Goal: Transaction & Acquisition: Purchase product/service

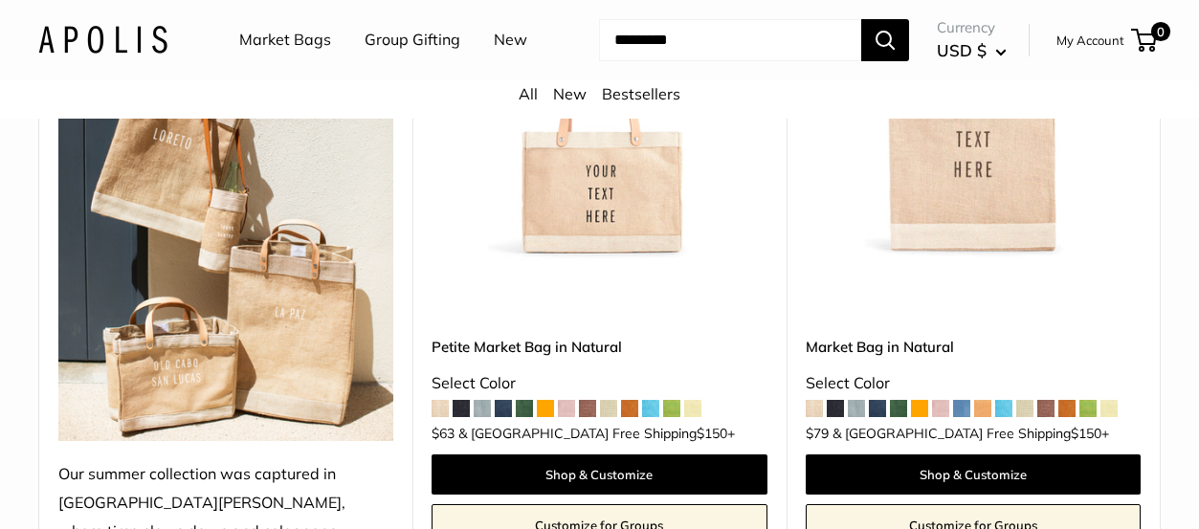
scroll to position [476, 0]
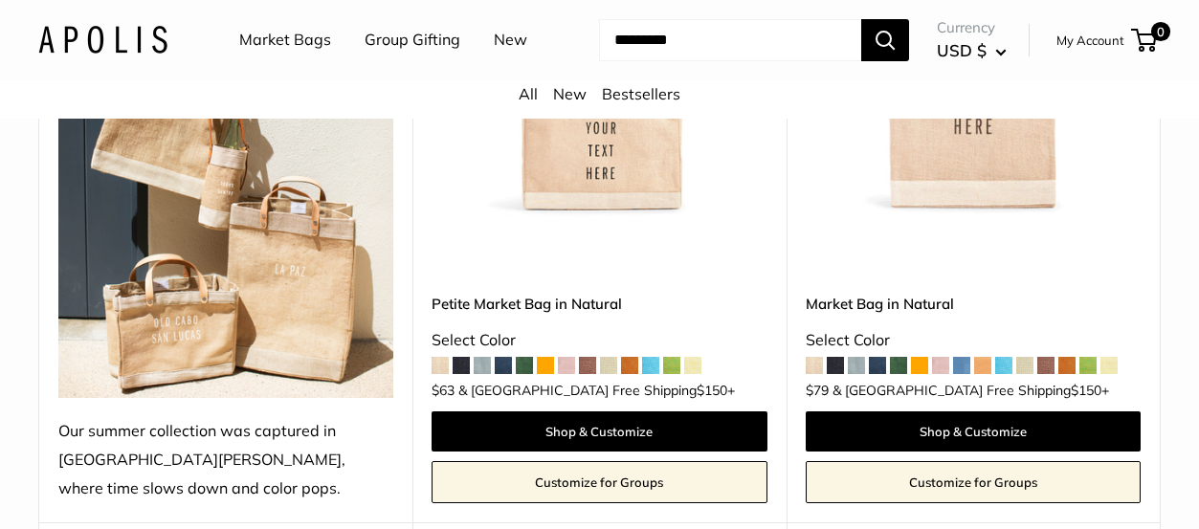
drag, startPoint x: 1207, startPoint y: 18, endPoint x: 1209, endPoint y: 39, distance: 21.1
click at [0, 0] on img at bounding box center [0, 0] width 0 height 0
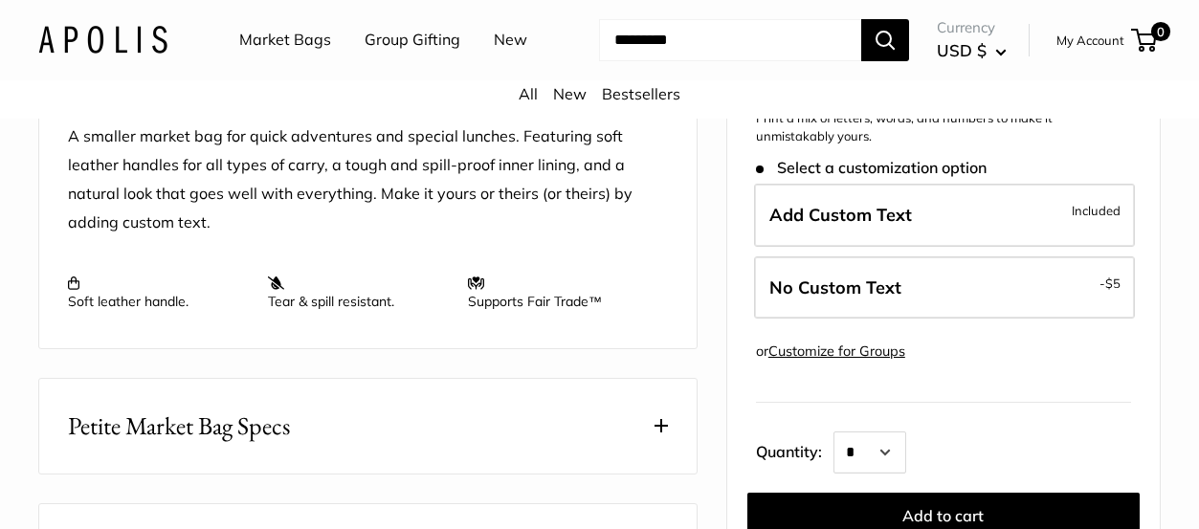
scroll to position [777, 0]
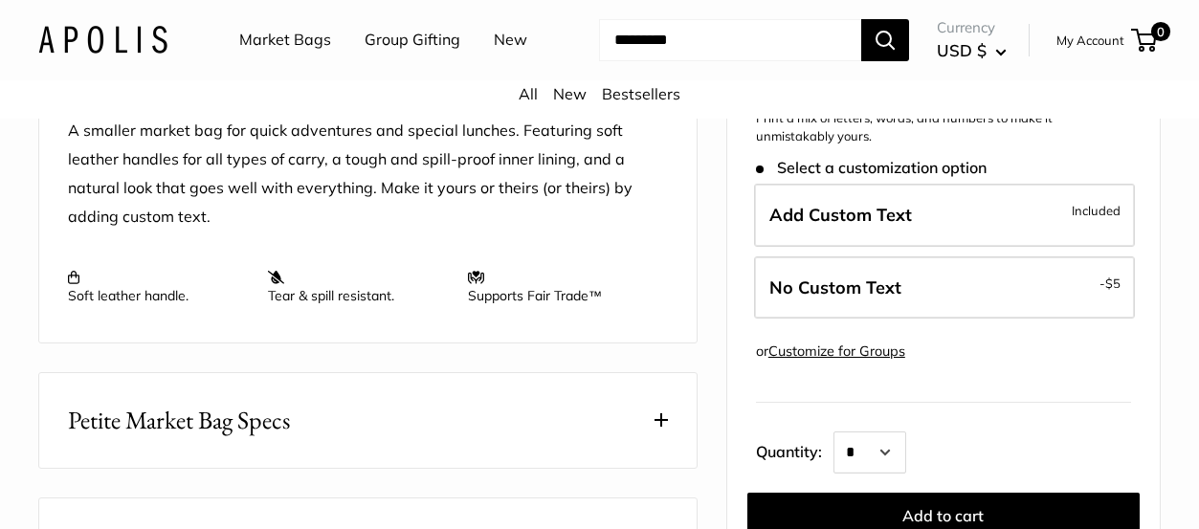
click at [662, 416] on span at bounding box center [660, 419] width 13 height 13
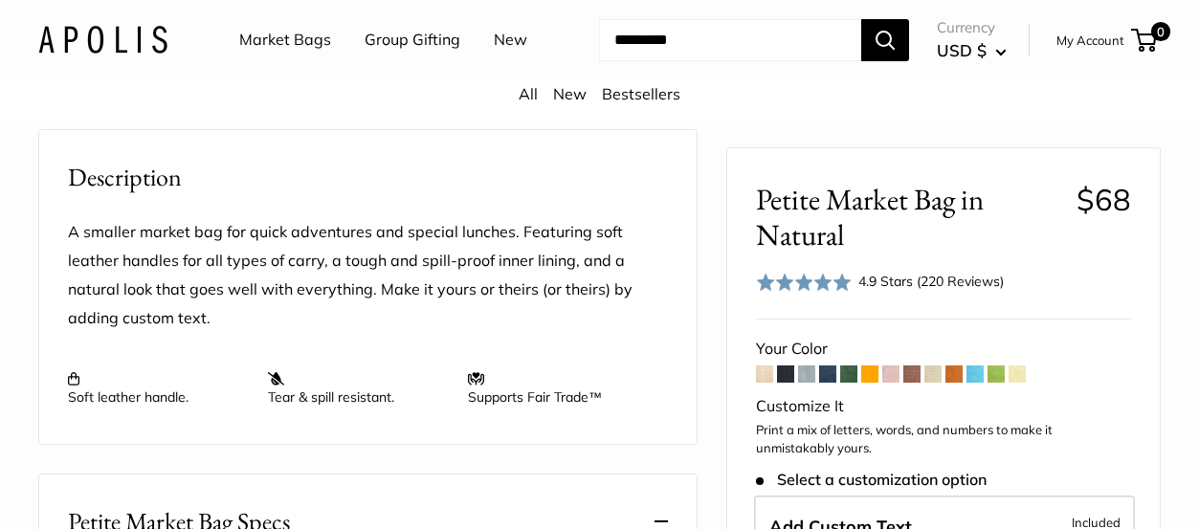
scroll to position [359, 0]
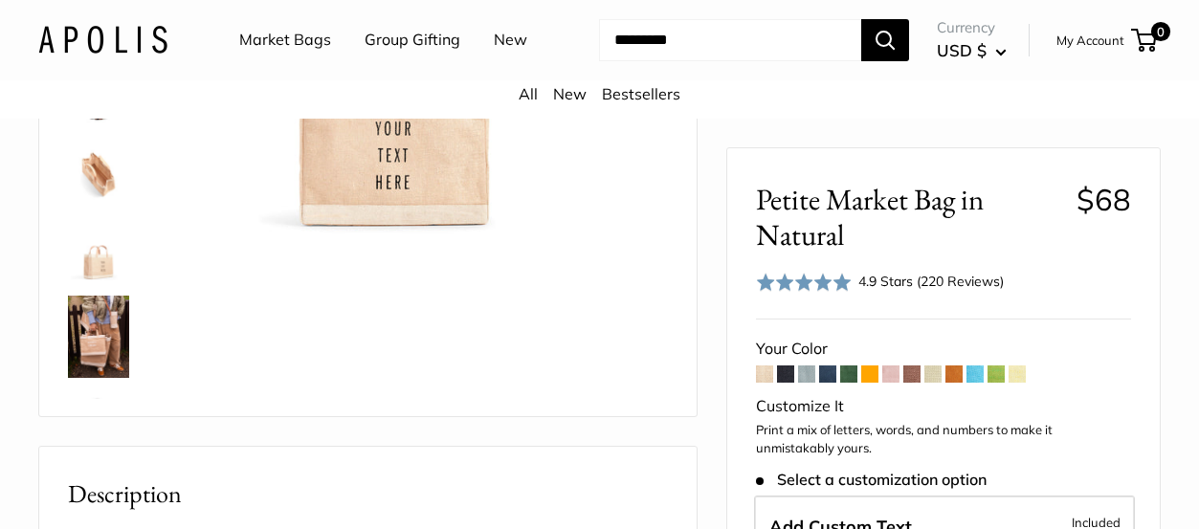
click at [274, 40] on link "Market Bags" at bounding box center [285, 40] width 92 height 29
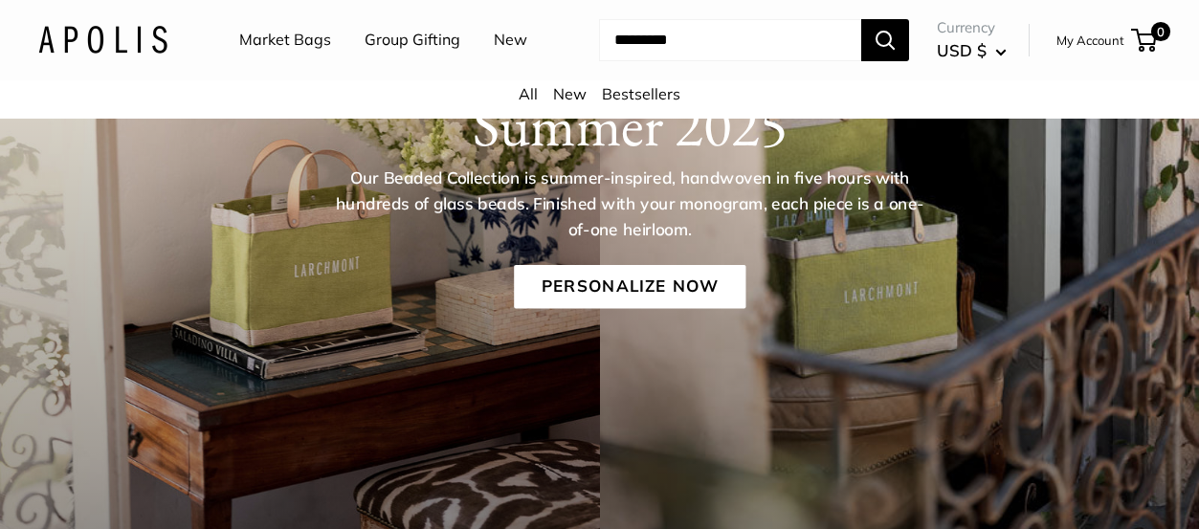
scroll to position [273, 0]
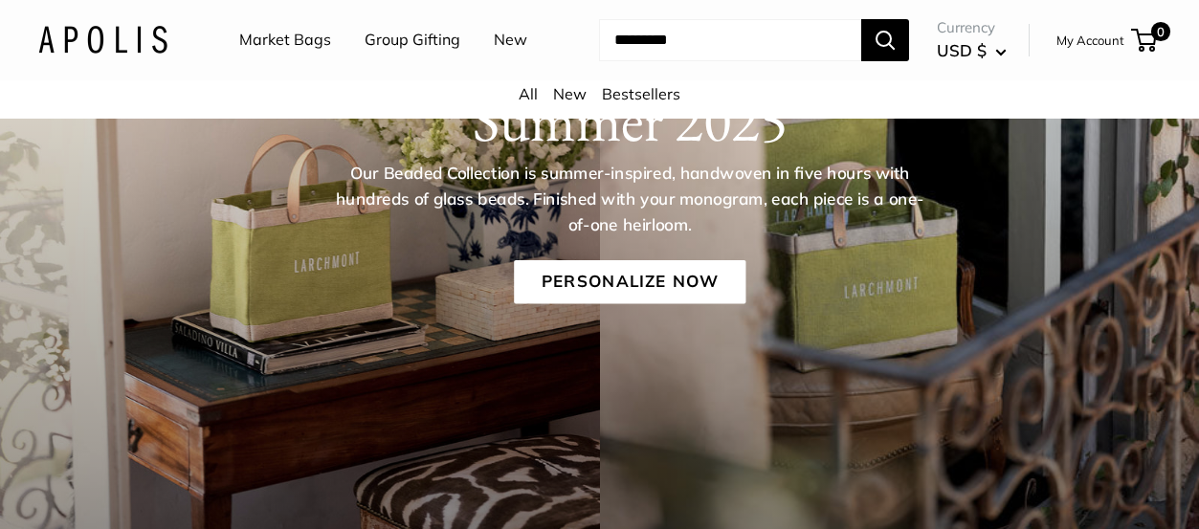
drag, startPoint x: 1206, startPoint y: 34, endPoint x: 1181, endPoint y: 59, distance: 35.9
click at [300, 38] on link "Market Bags" at bounding box center [285, 40] width 92 height 29
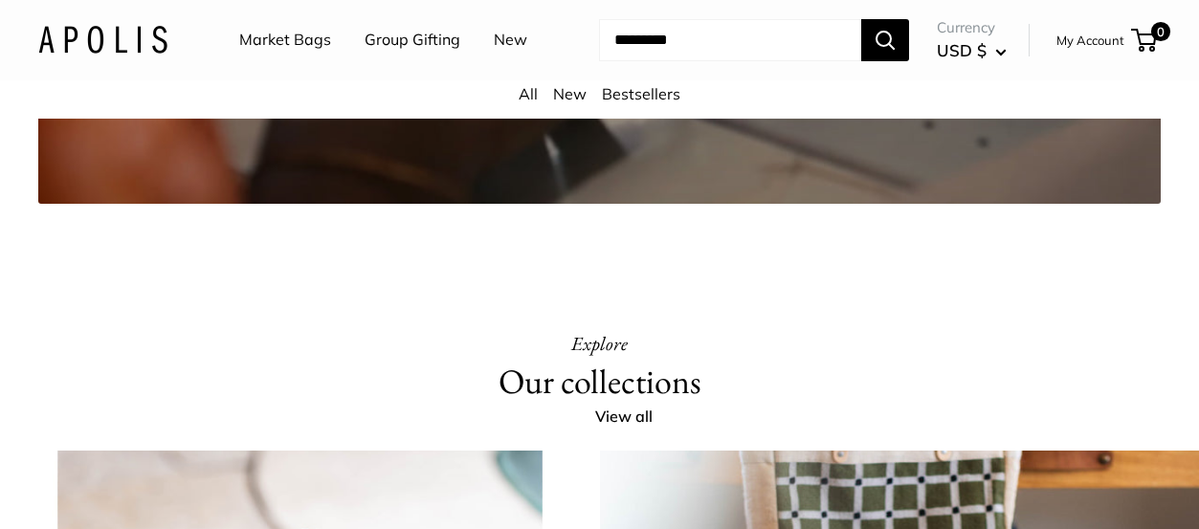
scroll to position [3400, 0]
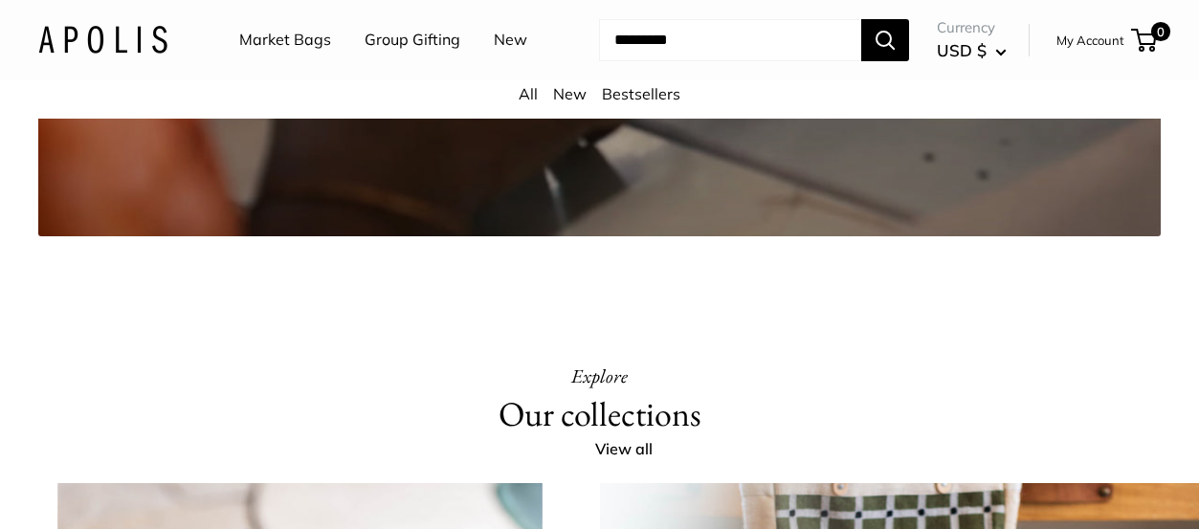
click at [302, 39] on link "Market Bags" at bounding box center [285, 40] width 92 height 29
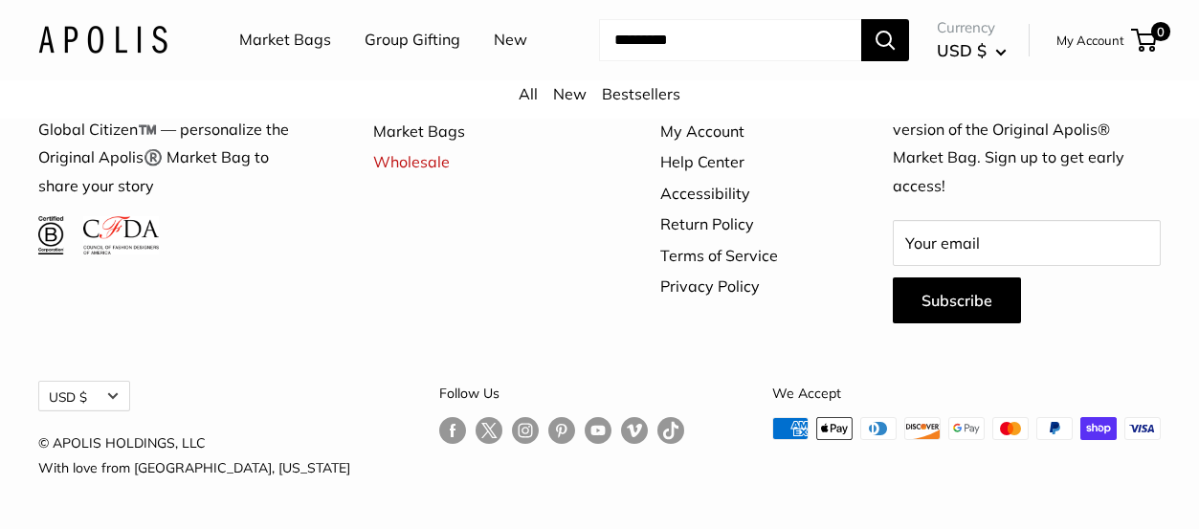
scroll to position [5346, 0]
click at [311, 45] on link "Market Bags" at bounding box center [285, 40] width 92 height 29
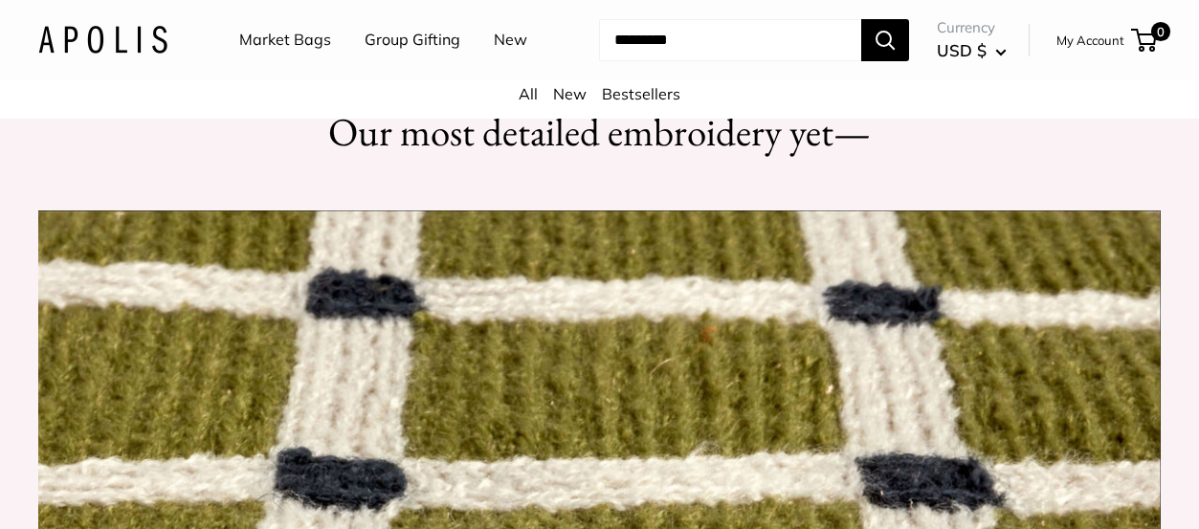
scroll to position [1496, 0]
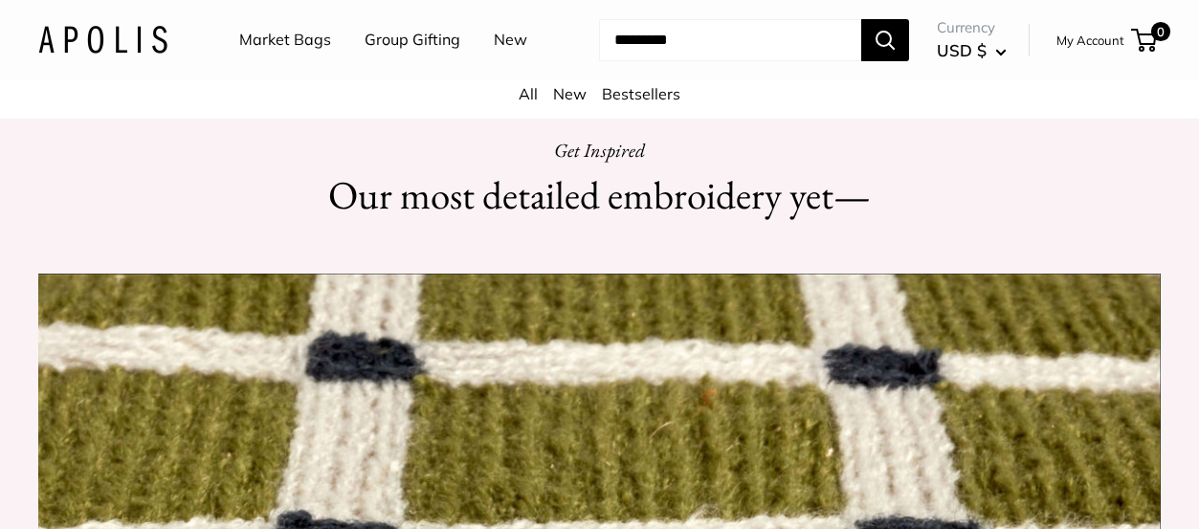
click at [626, 97] on link "Bestsellers" at bounding box center [641, 93] width 78 height 19
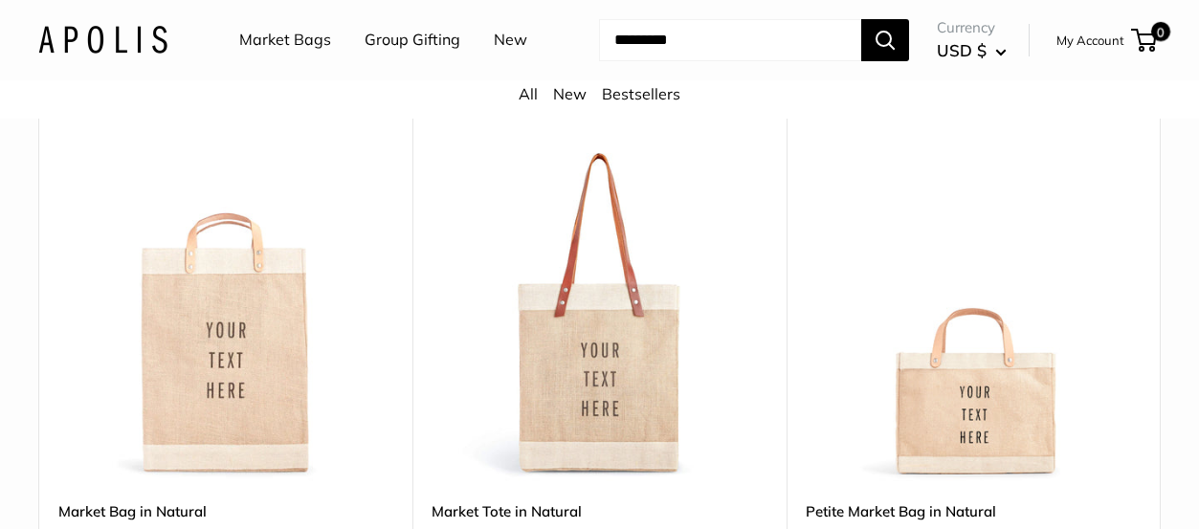
scroll to position [219, 0]
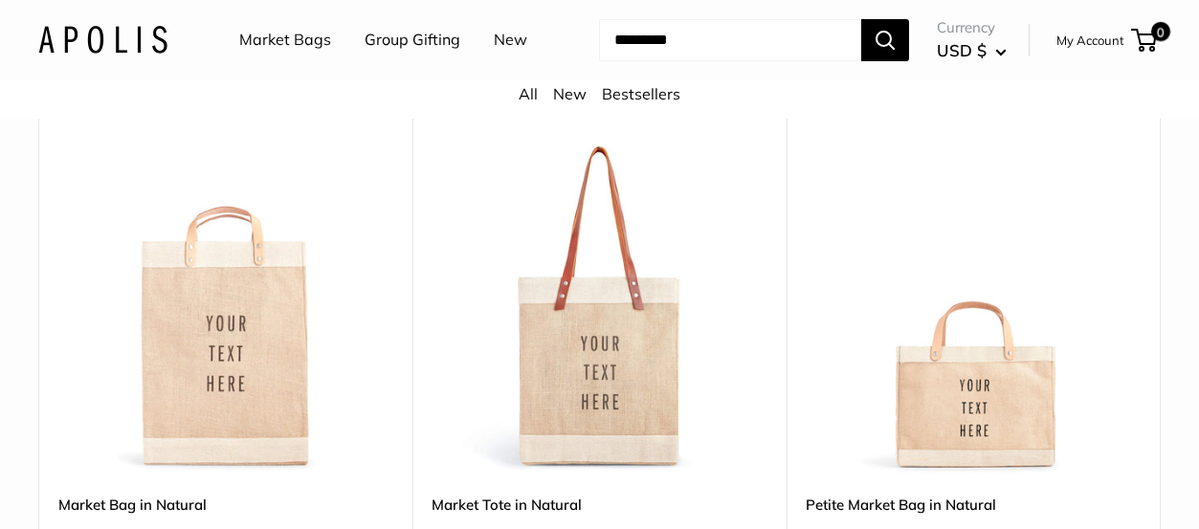
drag, startPoint x: 1204, startPoint y: 88, endPoint x: 1206, endPoint y: 134, distance: 46.0
click at [0, 0] on img at bounding box center [0, 0] width 0 height 0
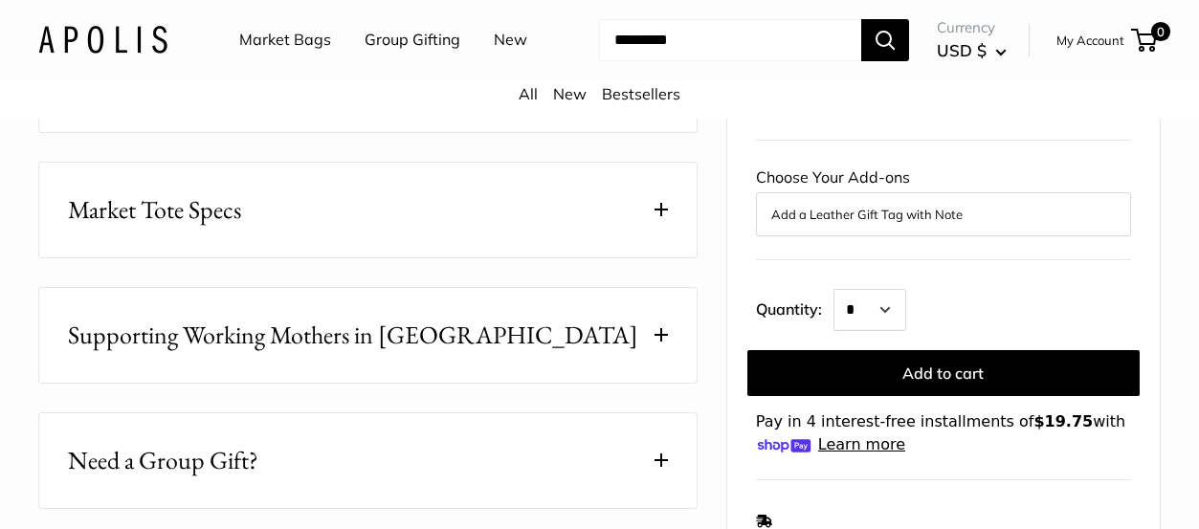
scroll to position [994, 0]
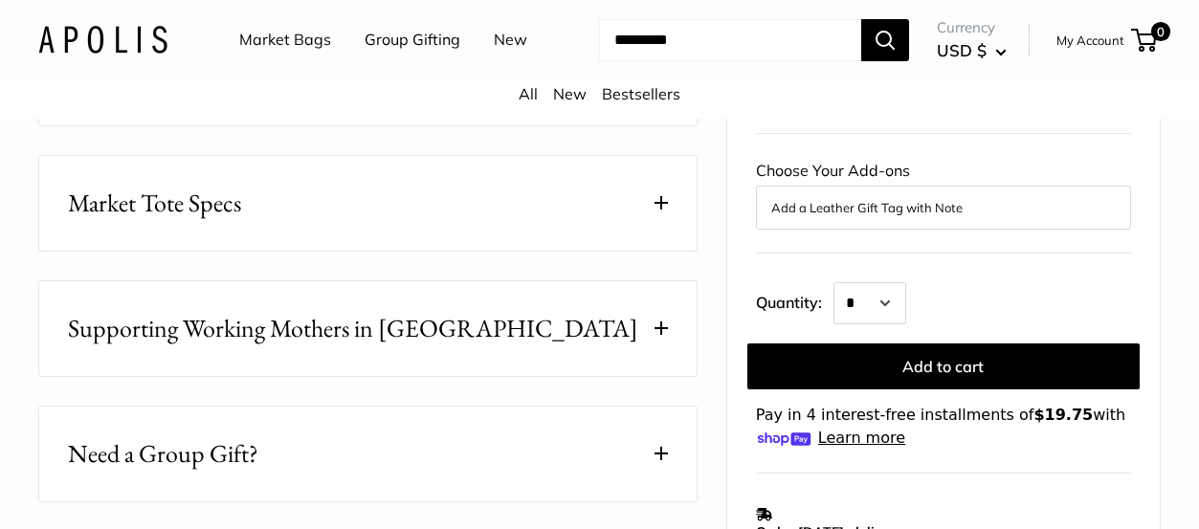
drag, startPoint x: 1205, startPoint y: 35, endPoint x: 1224, endPoint y: 120, distance: 86.1
click at [661, 191] on button "Market Tote Specs" at bounding box center [367, 203] width 657 height 95
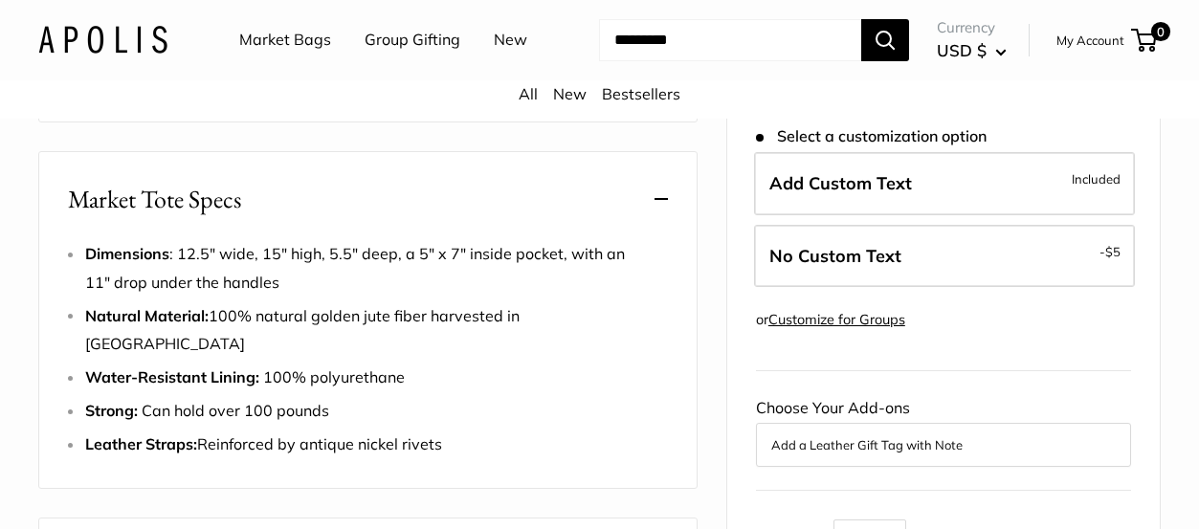
scroll to position [1005, 0]
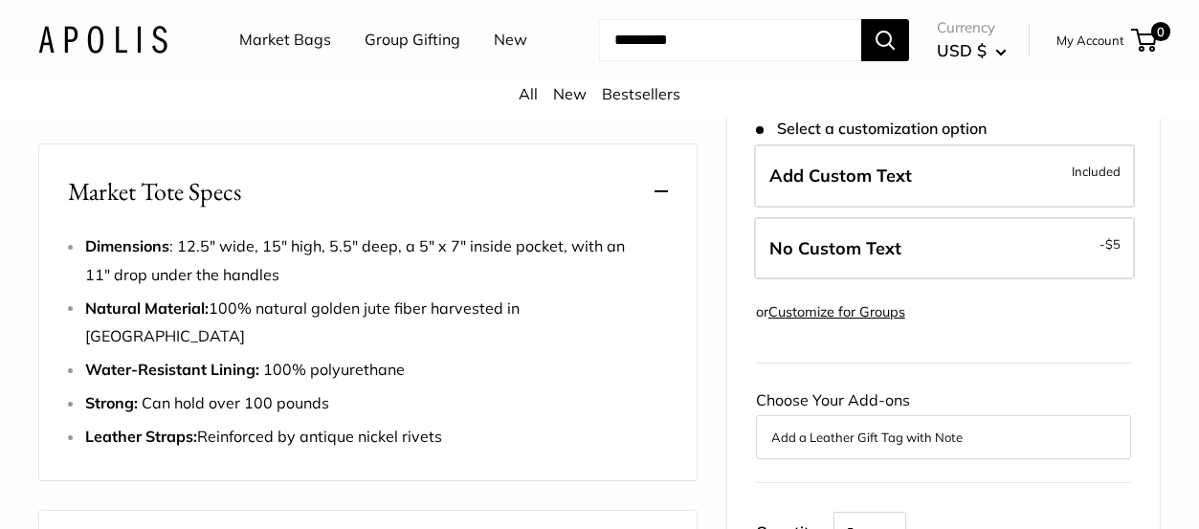
click at [313, 40] on link "Market Bags" at bounding box center [285, 40] width 92 height 29
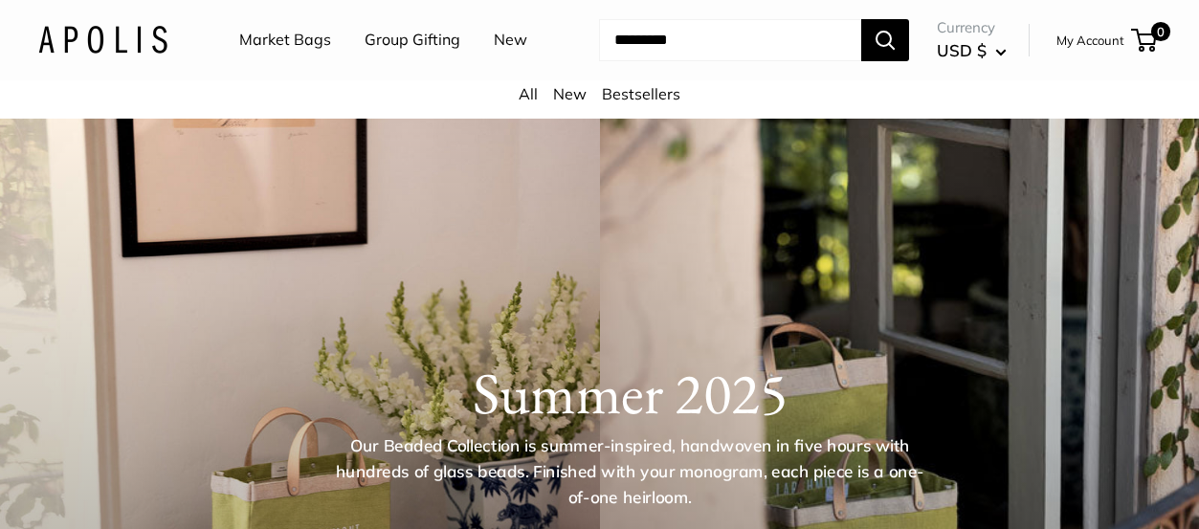
click at [631, 96] on link "Bestsellers" at bounding box center [641, 93] width 78 height 19
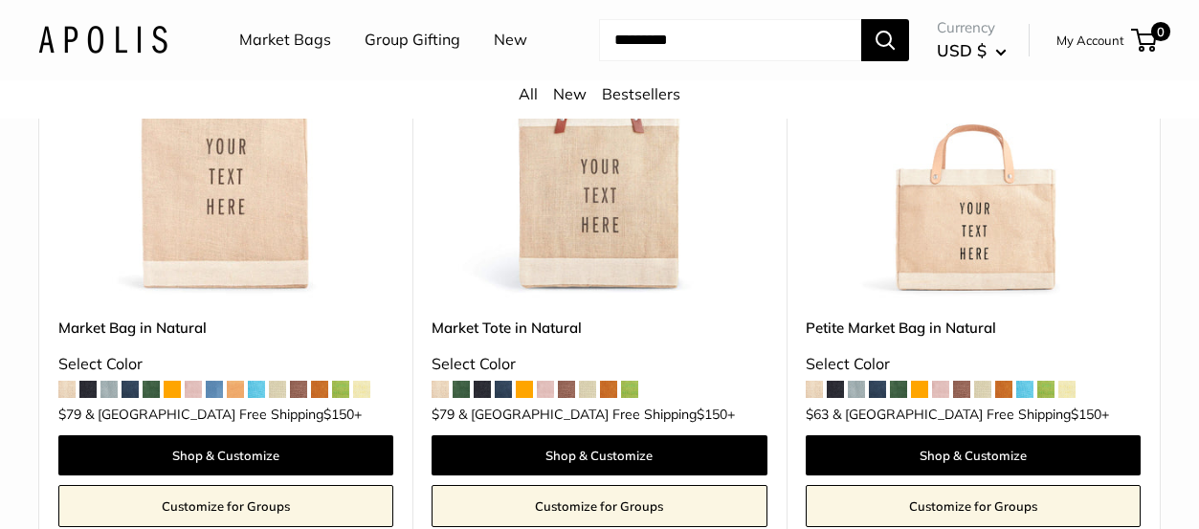
scroll to position [368, 0]
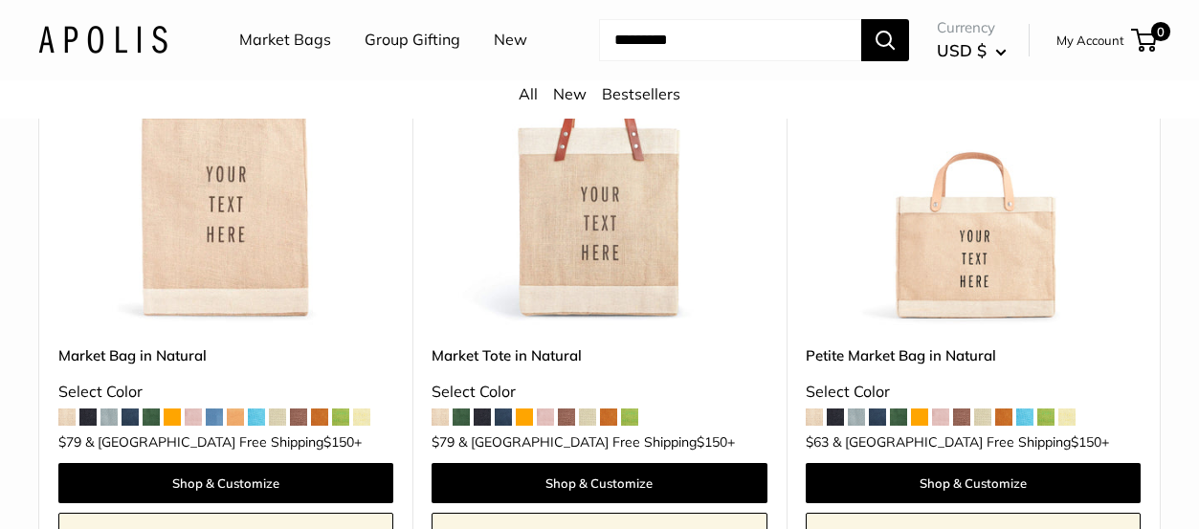
drag, startPoint x: 951, startPoint y: 210, endPoint x: 939, endPoint y: 217, distance: 13.3
click at [0, 0] on img at bounding box center [0, 0] width 0 height 0
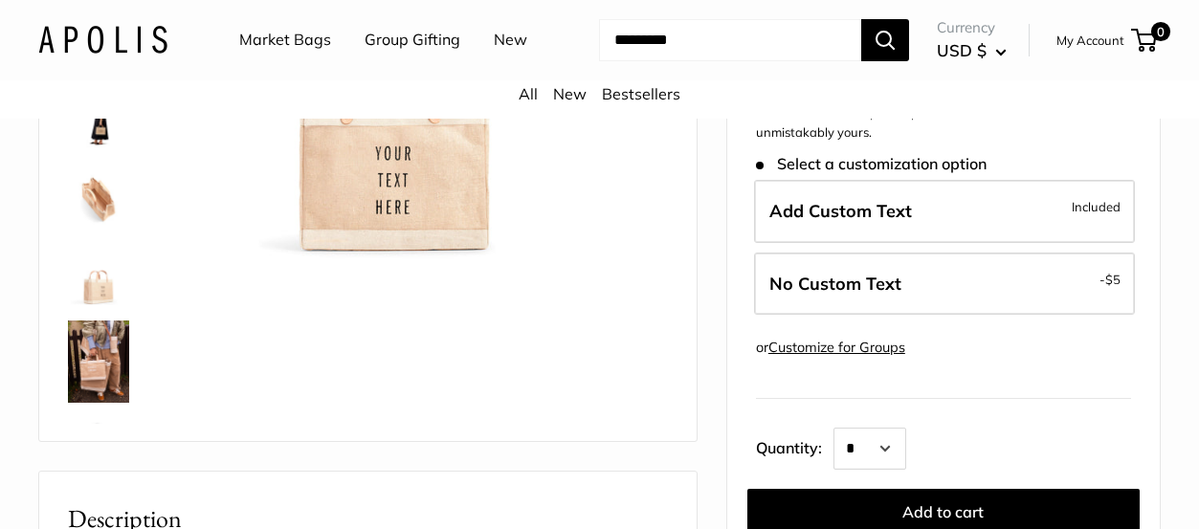
scroll to position [335, 0]
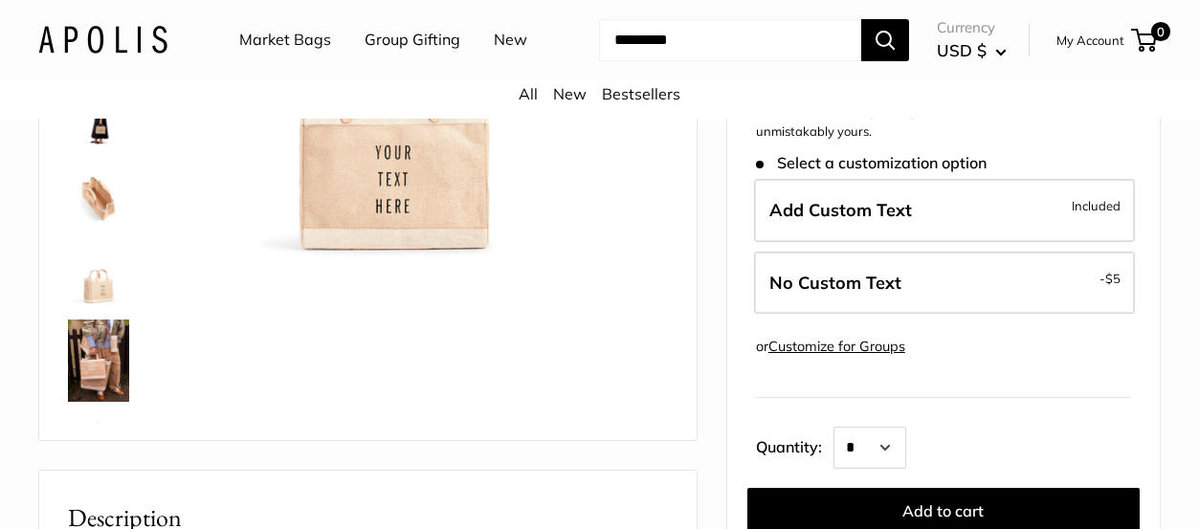
click at [100, 126] on img at bounding box center [98, 120] width 61 height 61
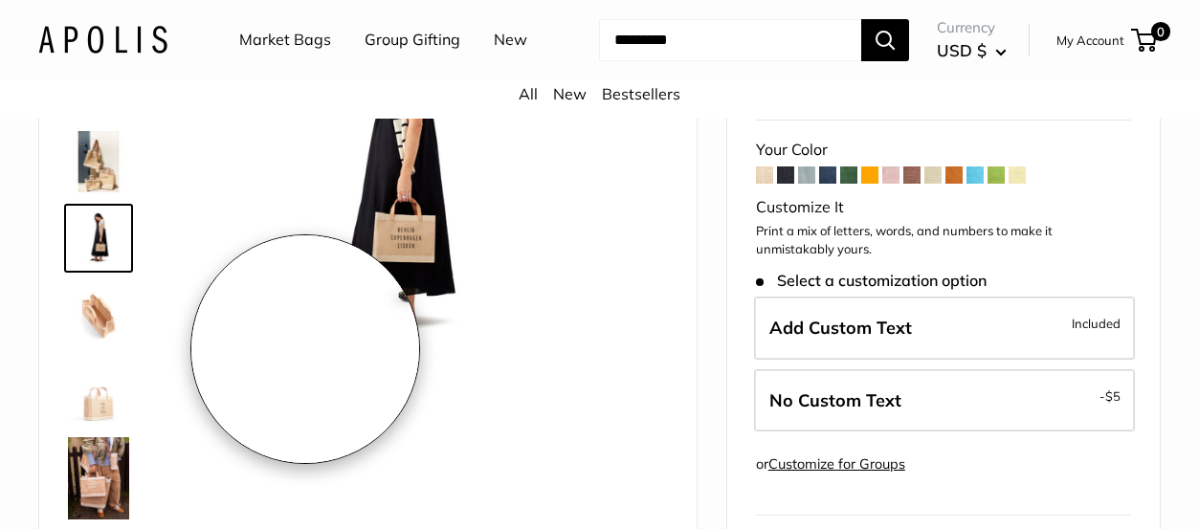
scroll to position [216, 0]
